Goal: Information Seeking & Learning: Learn about a topic

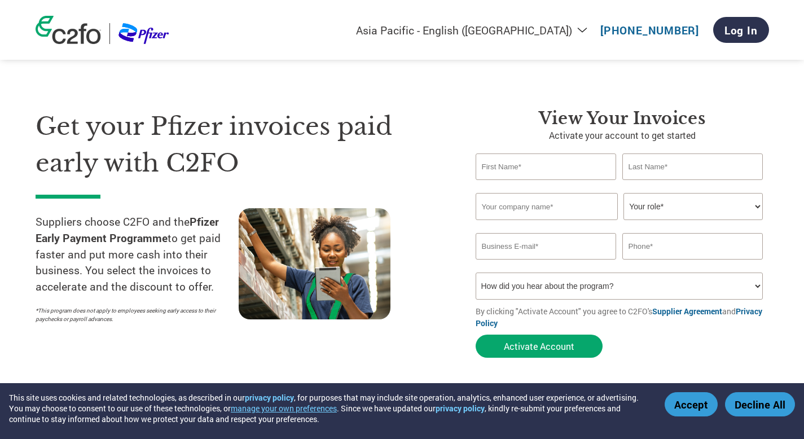
select select "en-IN"
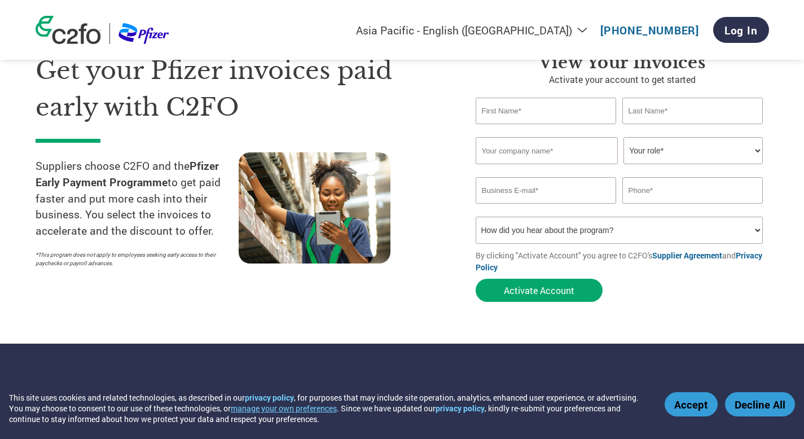
click at [578, 24] on select "Americas - English Américas - Español [GEOGRAPHIC_DATA] - Português [GEOGRAPHIC…" at bounding box center [464, 30] width 261 height 14
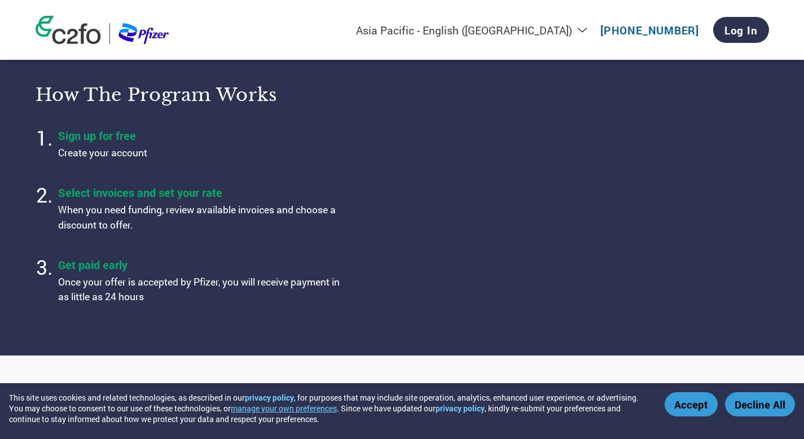
scroll to position [375, 0]
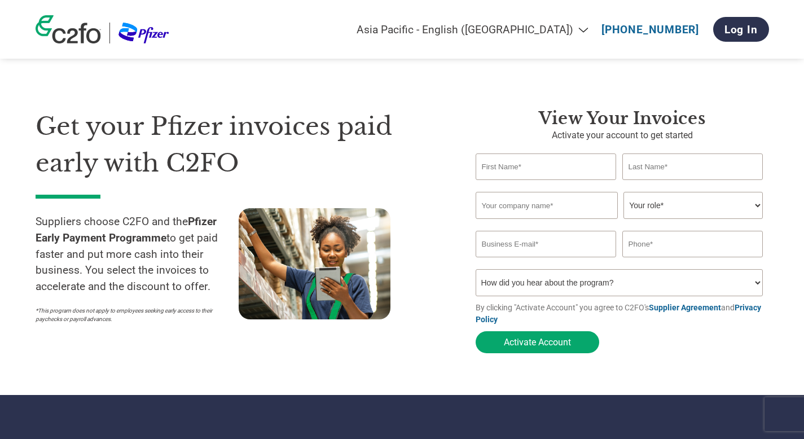
select select "en-IN"
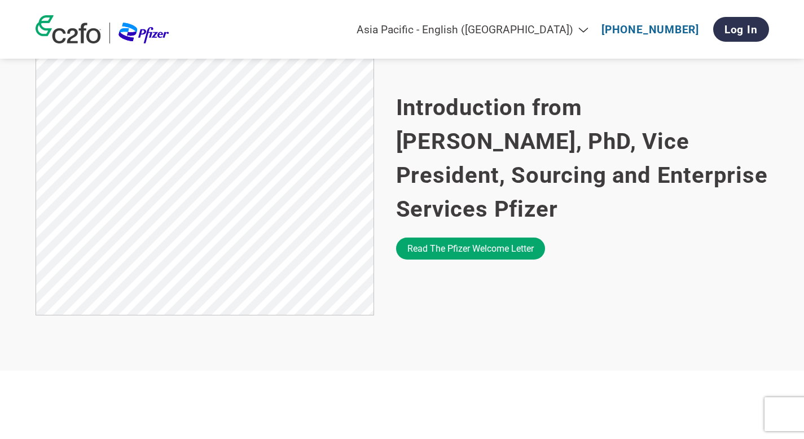
scroll to position [375, 0]
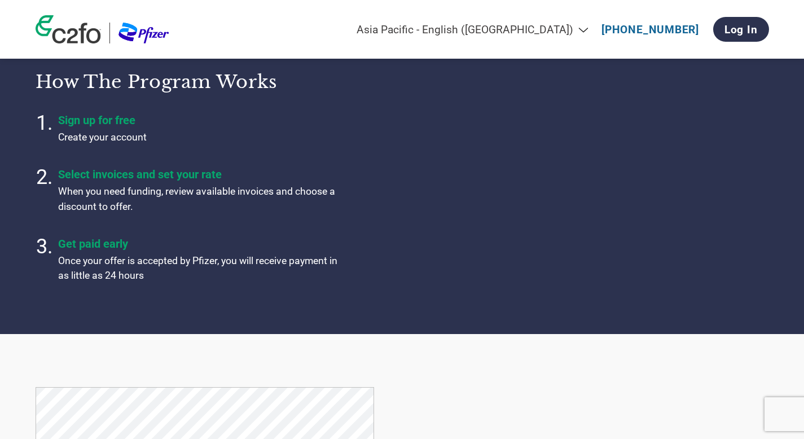
click at [353, 23] on div "Americas - English Américas - Español Américas - Português Amériques - Français…" at bounding box center [402, 29] width 751 height 59
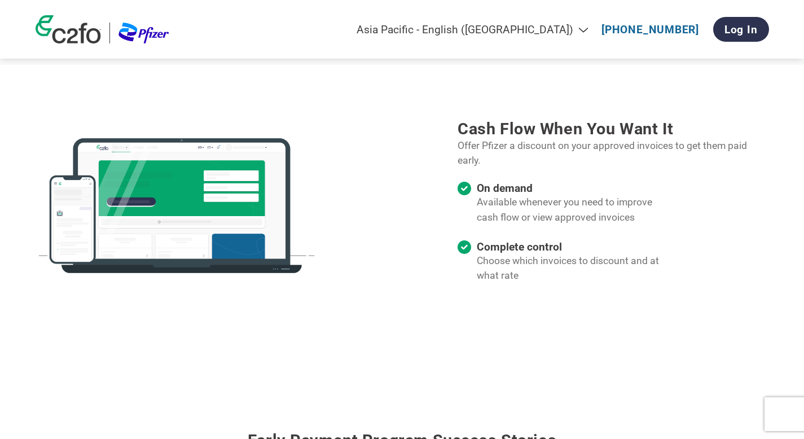
scroll to position [1028, 0]
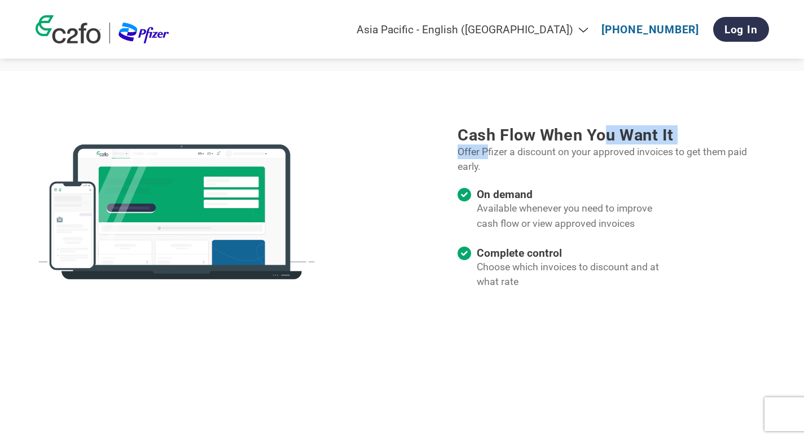
drag, startPoint x: 489, startPoint y: 150, endPoint x: 609, endPoint y: 141, distance: 120.1
click at [609, 141] on div "Cash flow when you want it Offer Pfizer a discount on your approved invoices to…" at bounding box center [613, 213] width 311 height 177
click at [609, 140] on h3 "Cash flow when you want it" at bounding box center [613, 134] width 311 height 19
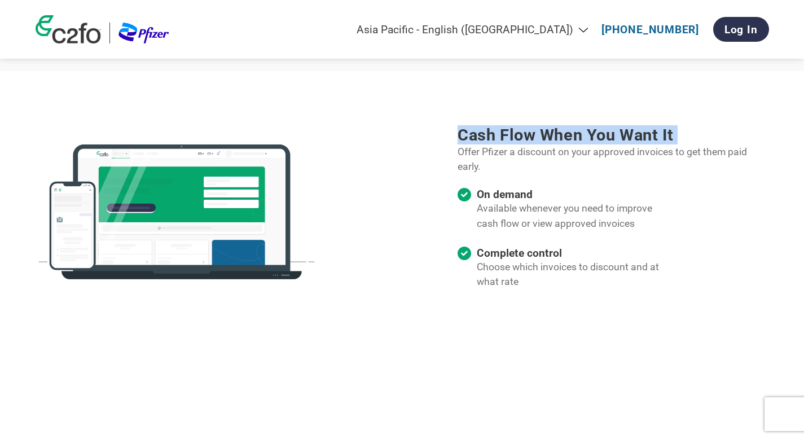
click at [609, 140] on h3 "Cash flow when you want it" at bounding box center [613, 134] width 311 height 19
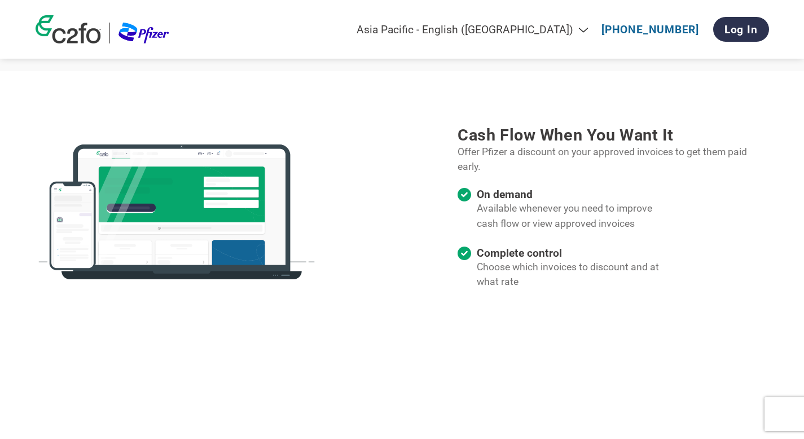
click at [607, 145] on h3 "Cash flow when you want it" at bounding box center [613, 134] width 311 height 19
click at [602, 154] on p "Offer Pfizer a discount on your approved invoices to get them paid early." at bounding box center [613, 160] width 311 height 30
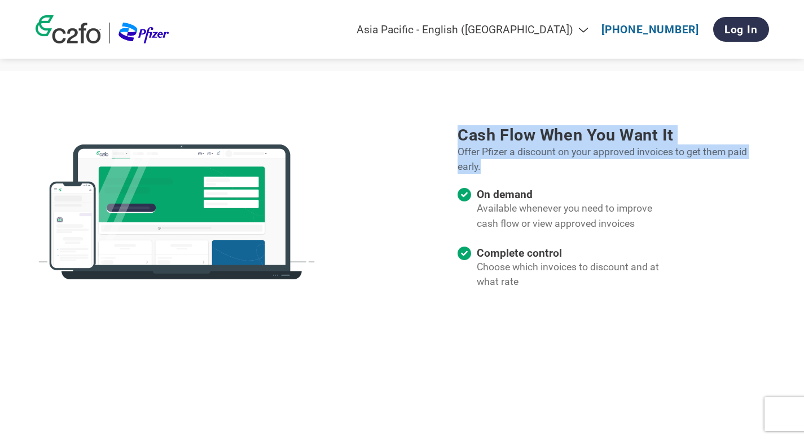
drag, startPoint x: 515, startPoint y: 169, endPoint x: 438, endPoint y: 138, distance: 82.8
click at [438, 138] on div "Cash flow when you want it Offer Pfizer a discount on your approved invoices to…" at bounding box center [600, 213] width 338 height 177
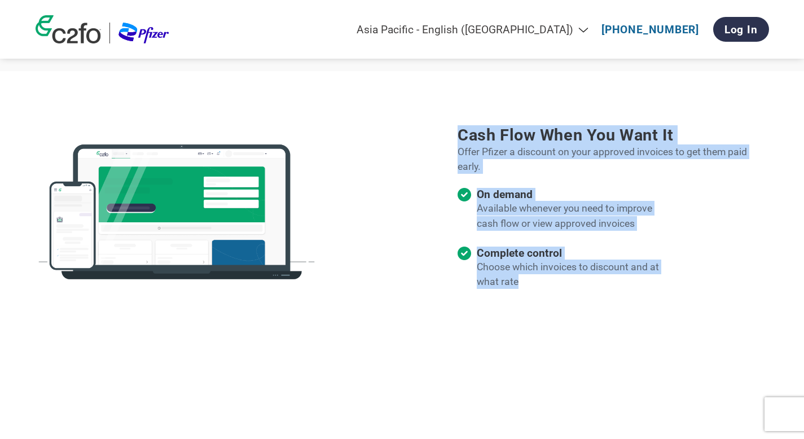
drag, startPoint x: 529, startPoint y: 283, endPoint x: 444, endPoint y: 120, distance: 184.3
click at [444, 120] on section "Cash flow when you want it Offer Pfizer a discount on your approved invoices to…" at bounding box center [402, 214] width 804 height 286
copy div "Cash flow when you want it Offer Pfizer a discount on your approved invoices to…"
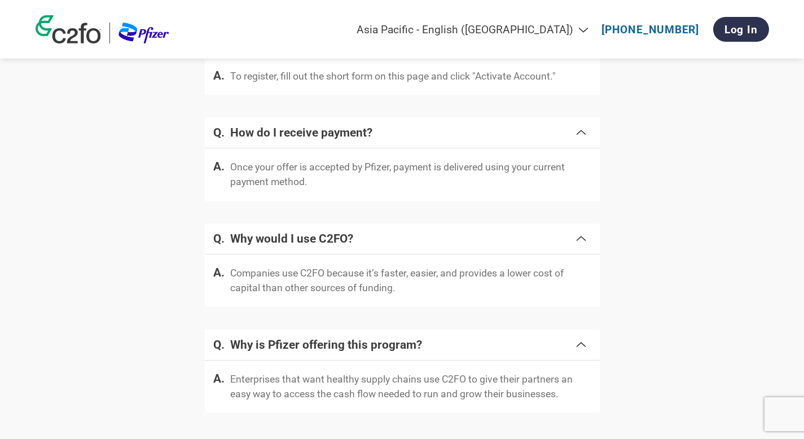
scroll to position [2106, 0]
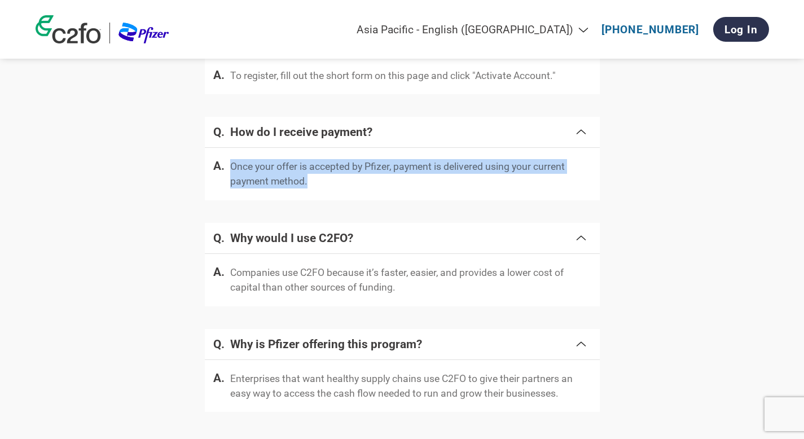
drag, startPoint x: 330, startPoint y: 192, endPoint x: 244, endPoint y: 160, distance: 91.8
click at [244, 160] on div "Once your offer is accepted by Pfizer, payment is delivered using your current …" at bounding box center [402, 174] width 395 height 52
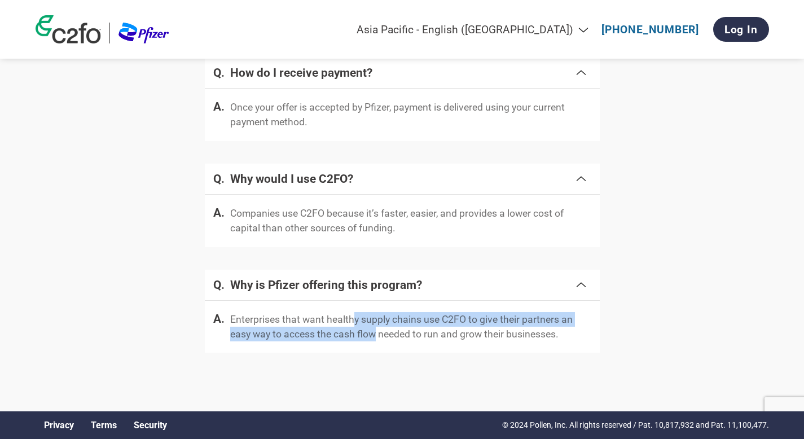
drag, startPoint x: 354, startPoint y: 314, endPoint x: 390, endPoint y: 329, distance: 38.8
click at [382, 327] on p "Enterprises that want healthy supply chains use C2FO to give their partners an …" at bounding box center [410, 327] width 361 height 30
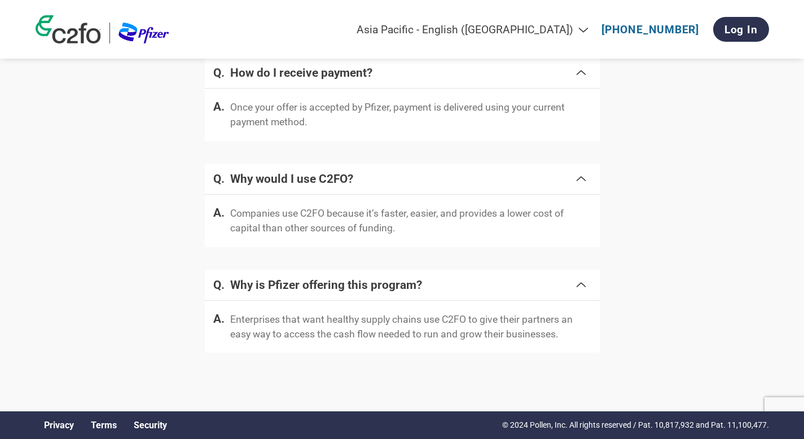
click at [453, 329] on p "Enterprises that want healthy supply chains use C2FO to give their partners an …" at bounding box center [410, 327] width 361 height 30
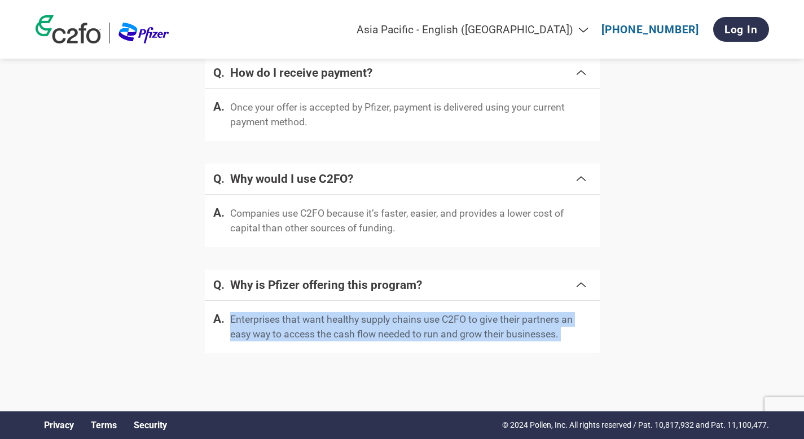
click at [453, 329] on p "Enterprises that want healthy supply chains use C2FO to give their partners an …" at bounding box center [410, 327] width 361 height 30
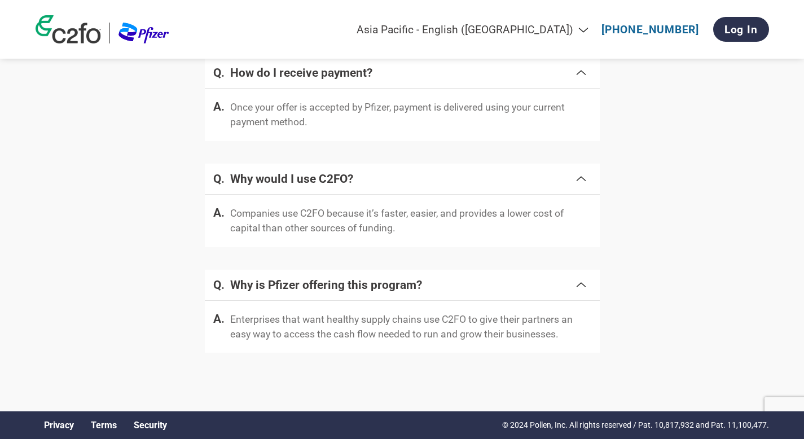
click at [514, 307] on div "Enterprises that want healthy supply chains use C2FO to give their partners an …" at bounding box center [402, 327] width 395 height 52
click at [533, 311] on div "Enterprises that want healthy supply chains use C2FO to give their partners an …" at bounding box center [402, 327] width 395 height 52
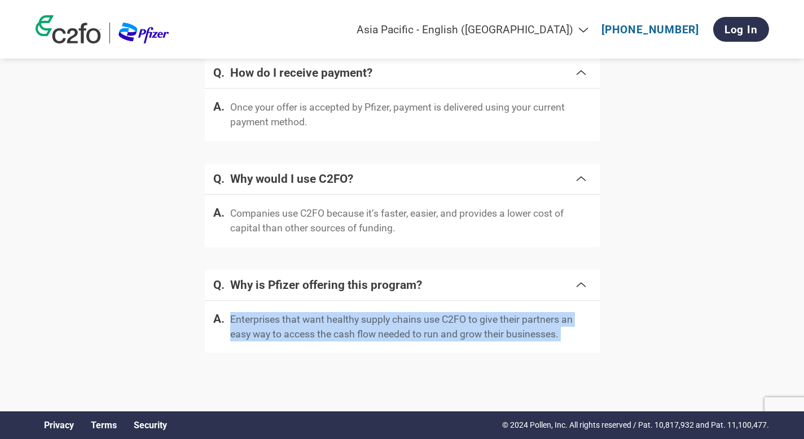
click at [533, 311] on div "Enterprises that want healthy supply chains use C2FO to give their partners an …" at bounding box center [402, 327] width 395 height 52
copy p "Enterprises that want healthy supply chains use C2FO to give their partners an …"
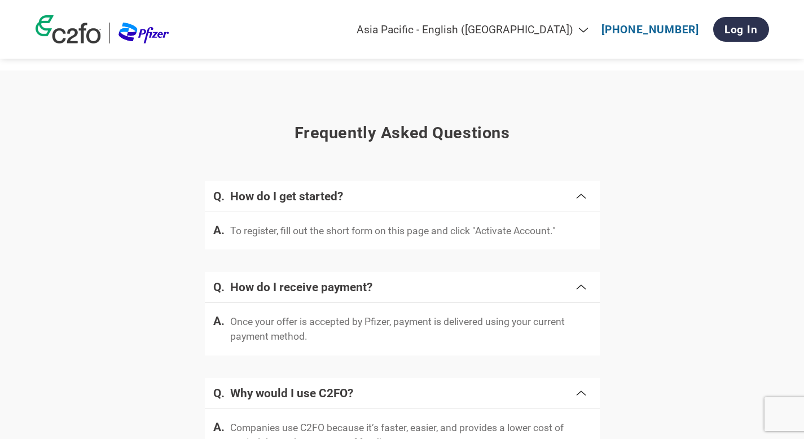
scroll to position [1950, 0]
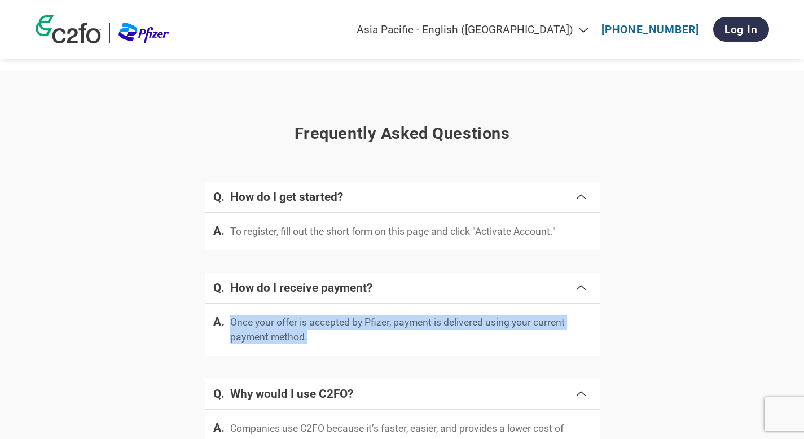
drag, startPoint x: 312, startPoint y: 345, endPoint x: 222, endPoint y: 327, distance: 92.1
click at [222, 327] on div "Once your offer is accepted by Pfizer, payment is delivered using your current …" at bounding box center [402, 330] width 395 height 52
copy p "Once your offer is accepted by Pfizer, payment is delivered using your current …"
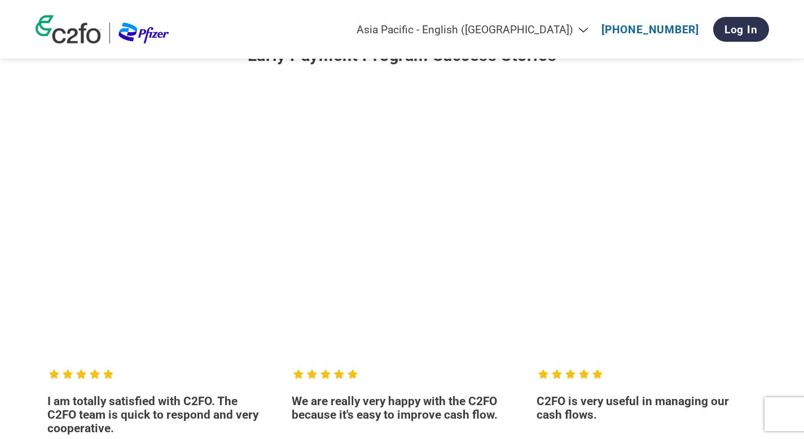
scroll to position [1425, 0]
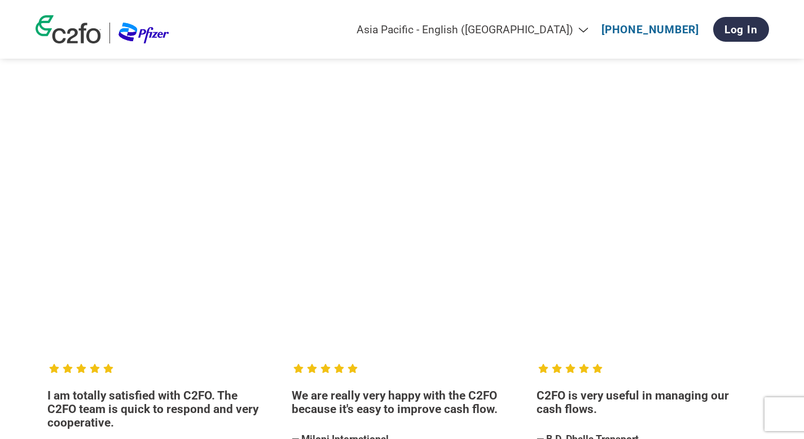
click at [783, 222] on section "Early payment program success stories I am totally satisfied with C2FO. The C2F…" at bounding box center [402, 277] width 788 height 637
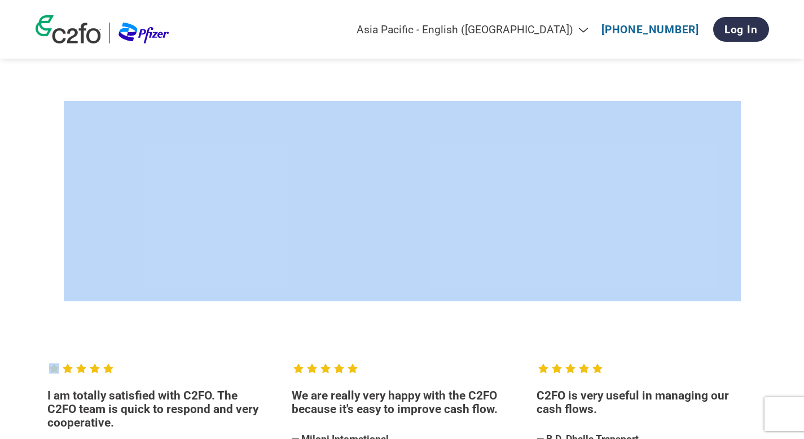
click at [561, 314] on div at bounding box center [403, 210] width 734 height 240
